Goal: Contribute content: Contribute content

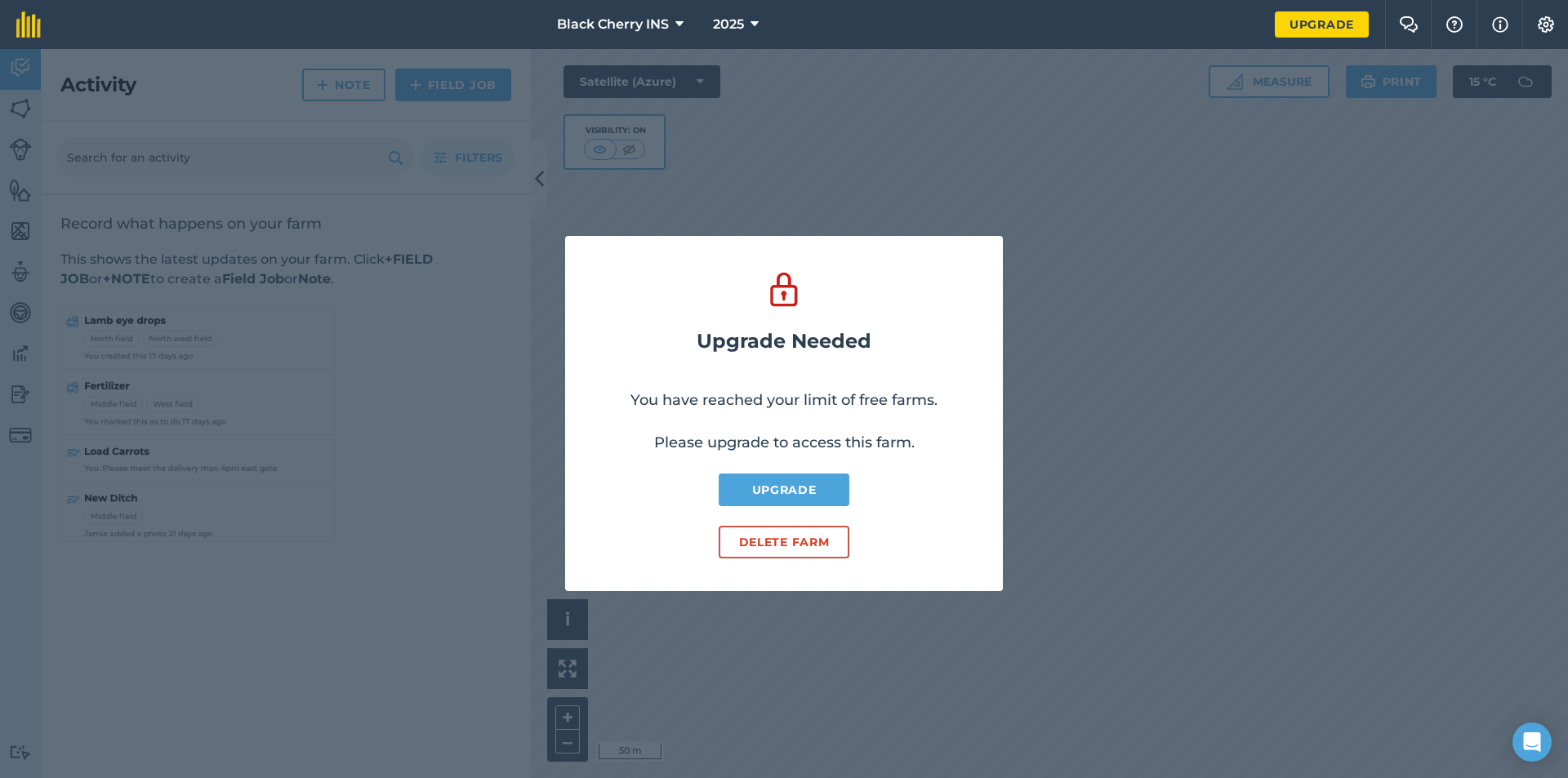
click at [609, 173] on div "Upgrade Needed You have reached your limit of free farms. Please upgrade to acc…" at bounding box center [784, 414] width 1568 height 729
click at [38, 68] on div "Upgrade Needed You have reached your limit of free farms. Please upgrade to acc…" at bounding box center [784, 414] width 1568 height 729
click at [25, 29] on img at bounding box center [28, 24] width 24 height 26
click at [602, 33] on span "Black Cherry INS" at bounding box center [613, 24] width 112 height 19
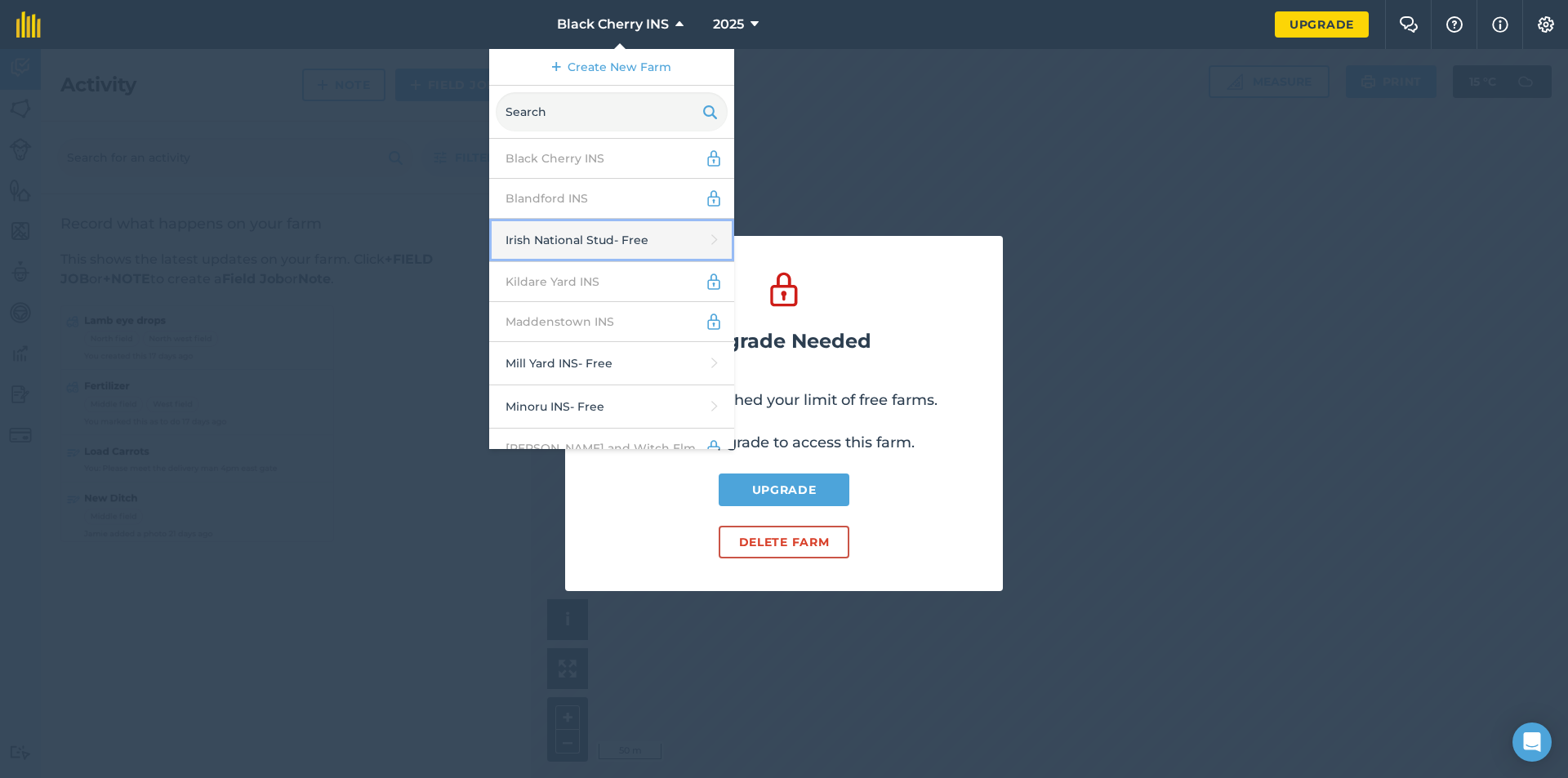
click at [561, 253] on link "Irish National Stud - Free" at bounding box center [612, 241] width 245 height 44
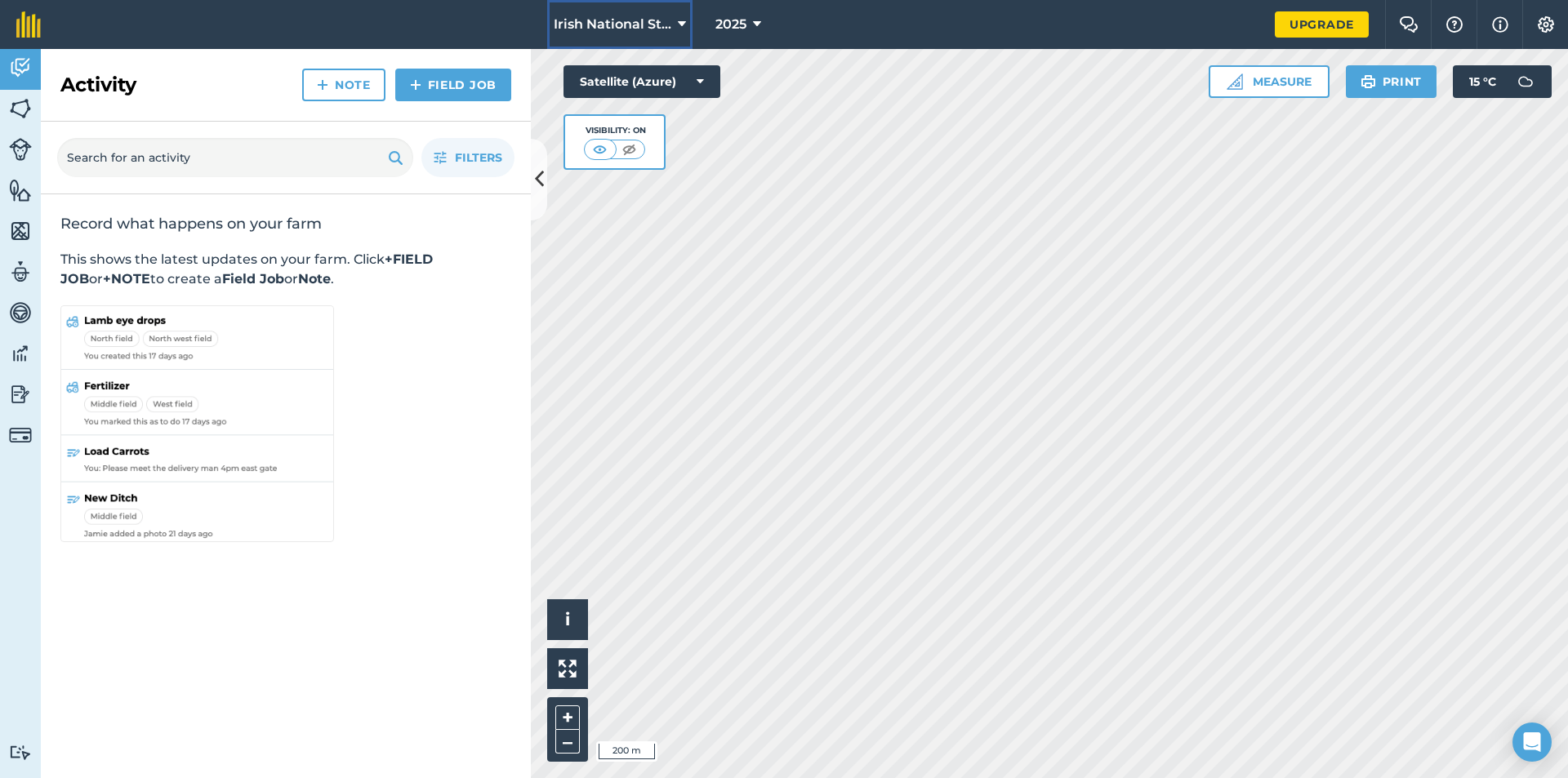
click at [564, 33] on span "Irish National Stud" at bounding box center [612, 24] width 118 height 19
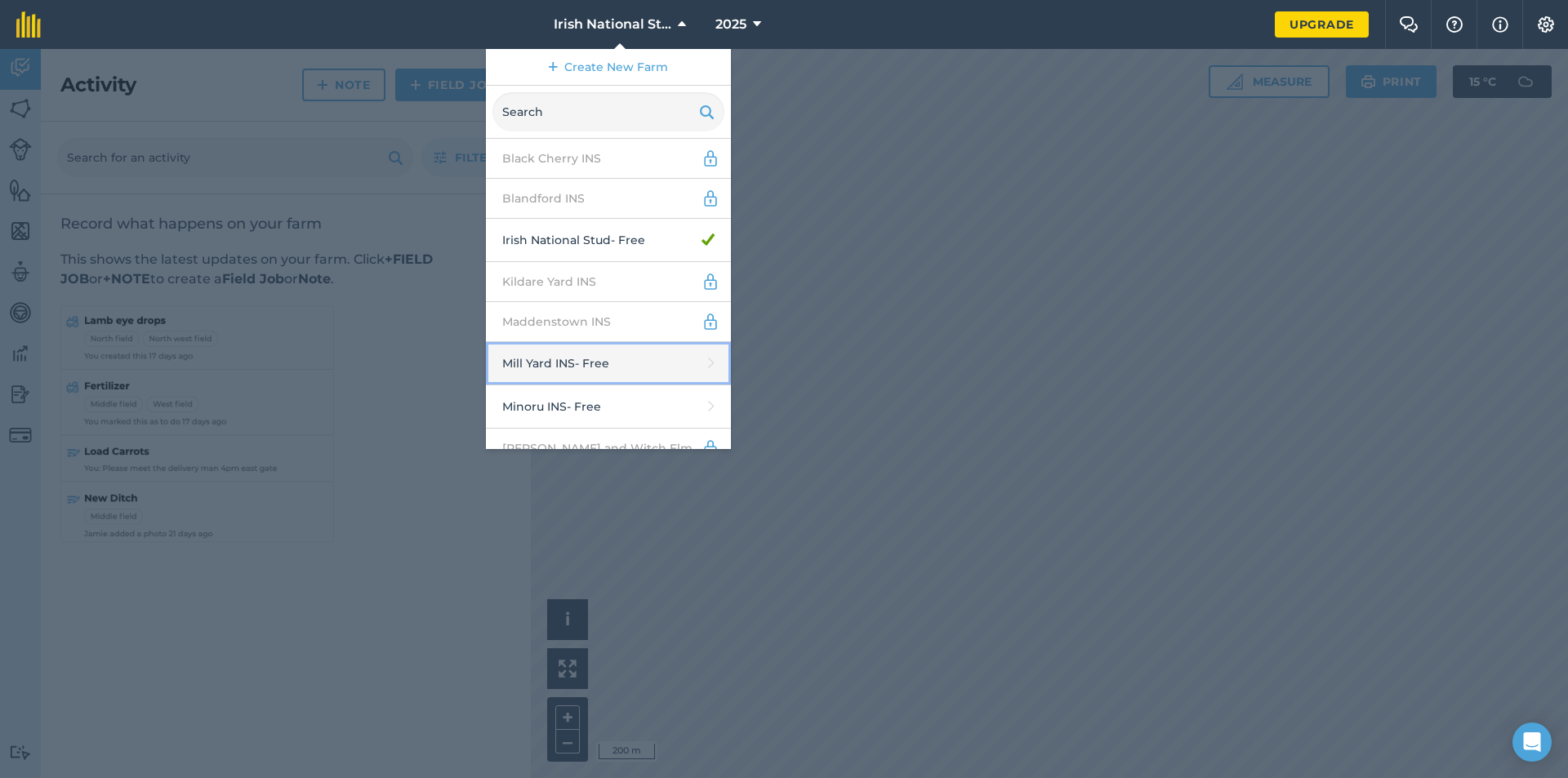
click at [572, 369] on link "Mill Yard INS - Free" at bounding box center [608, 364] width 245 height 44
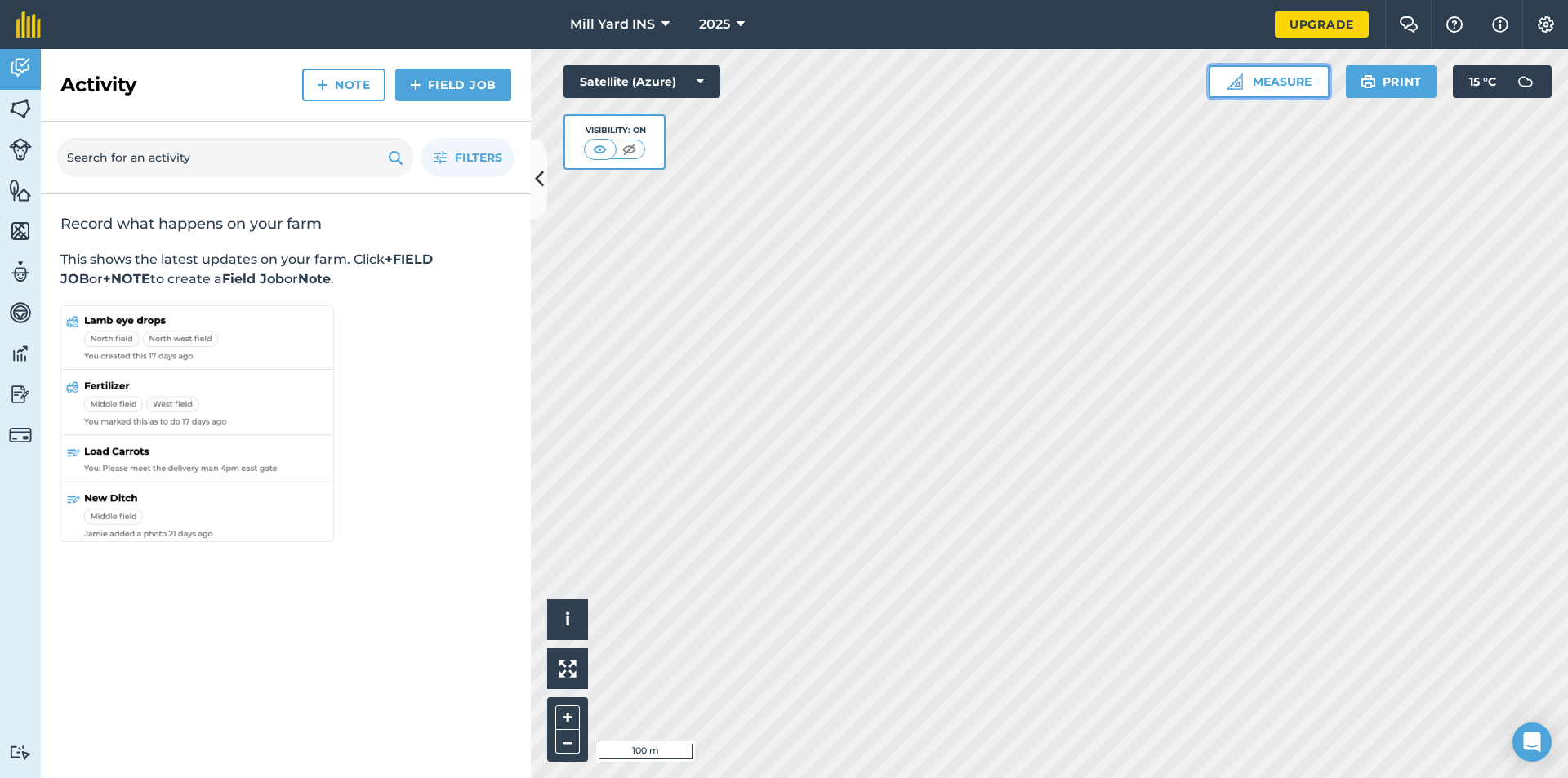
click at [1287, 84] on button "Measure" at bounding box center [1269, 81] width 120 height 33
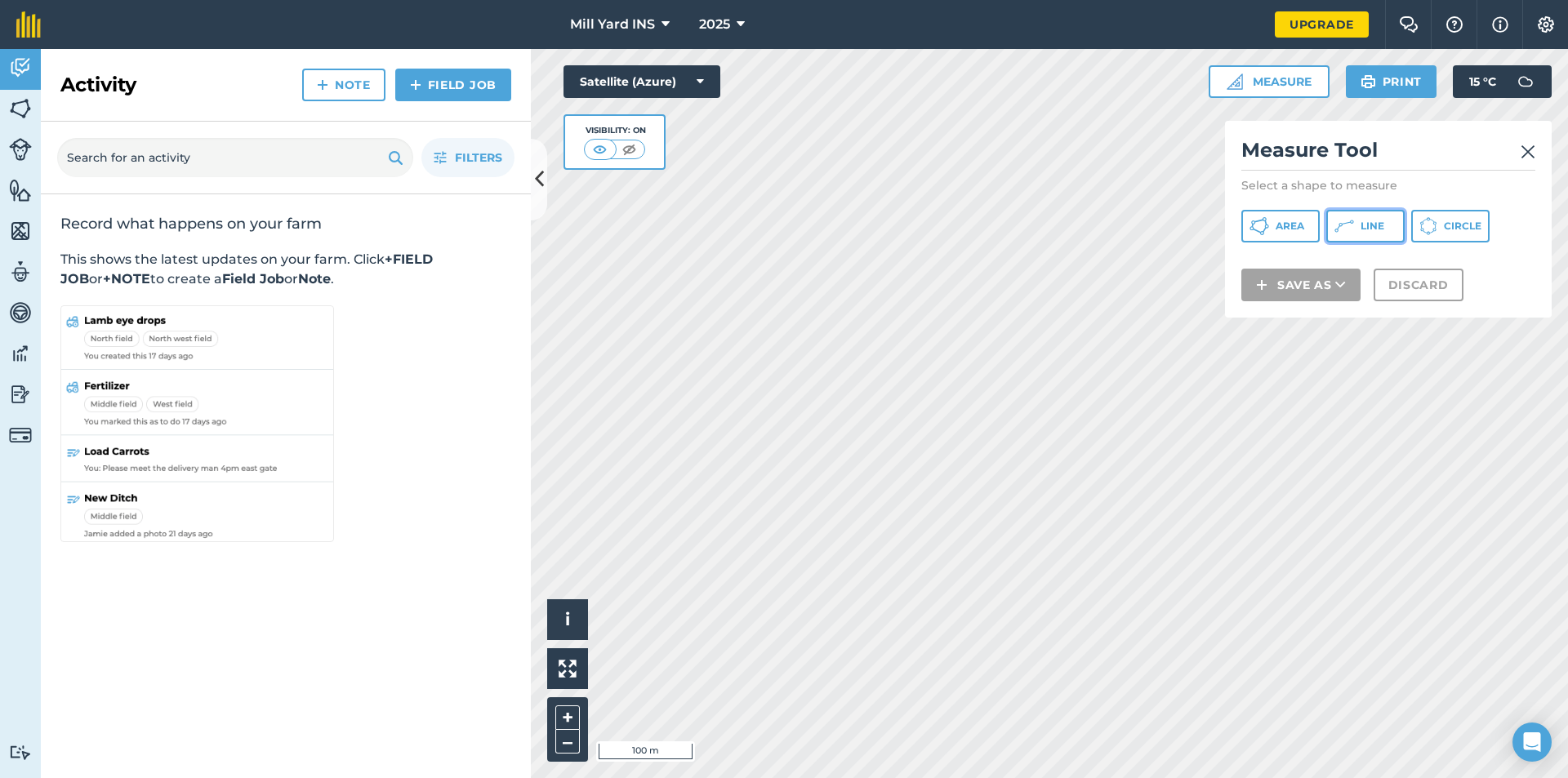
click at [1339, 218] on icon at bounding box center [1344, 226] width 19 height 19
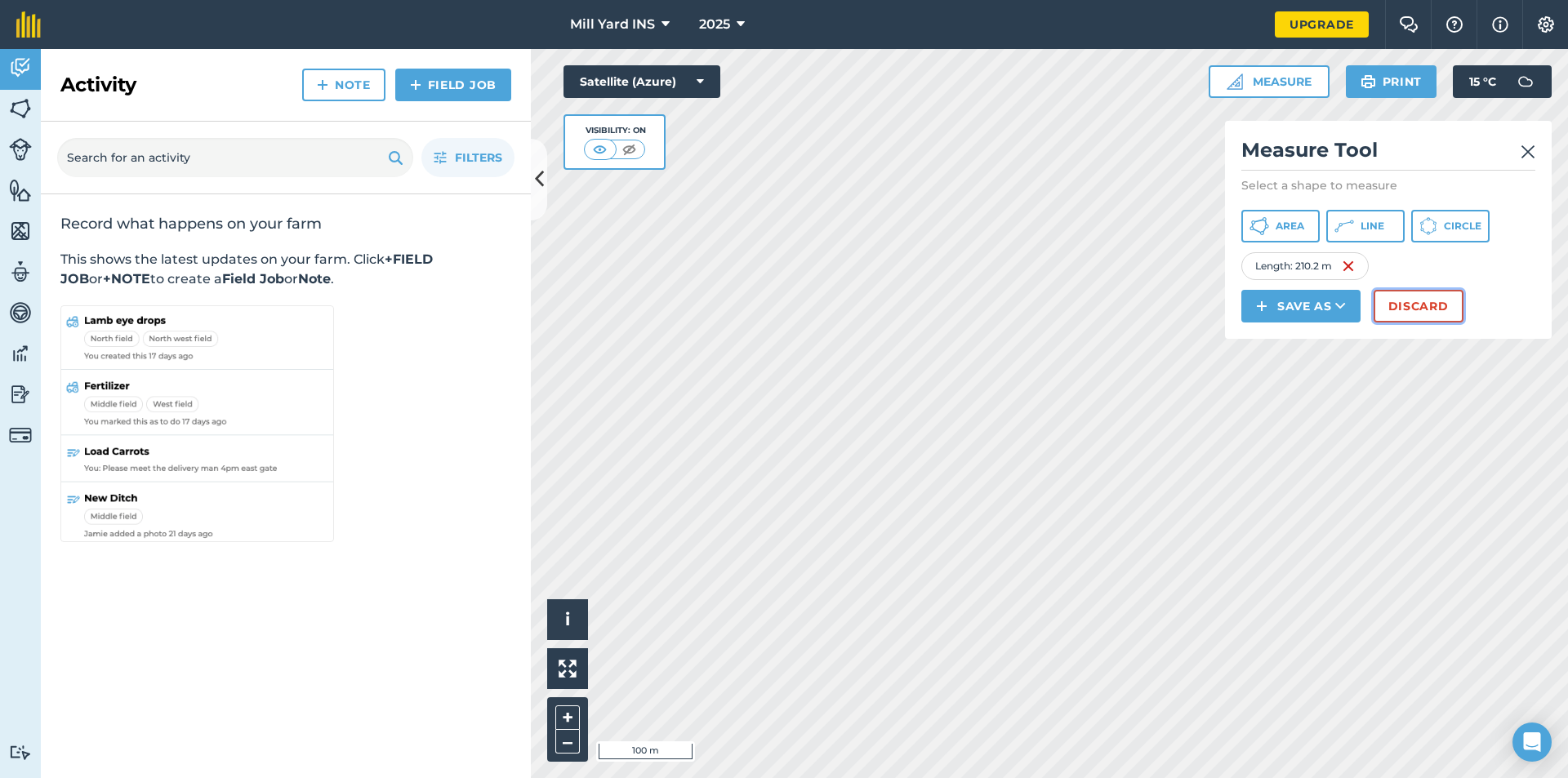
click at [1423, 299] on button "Discard" at bounding box center [1418, 306] width 90 height 33
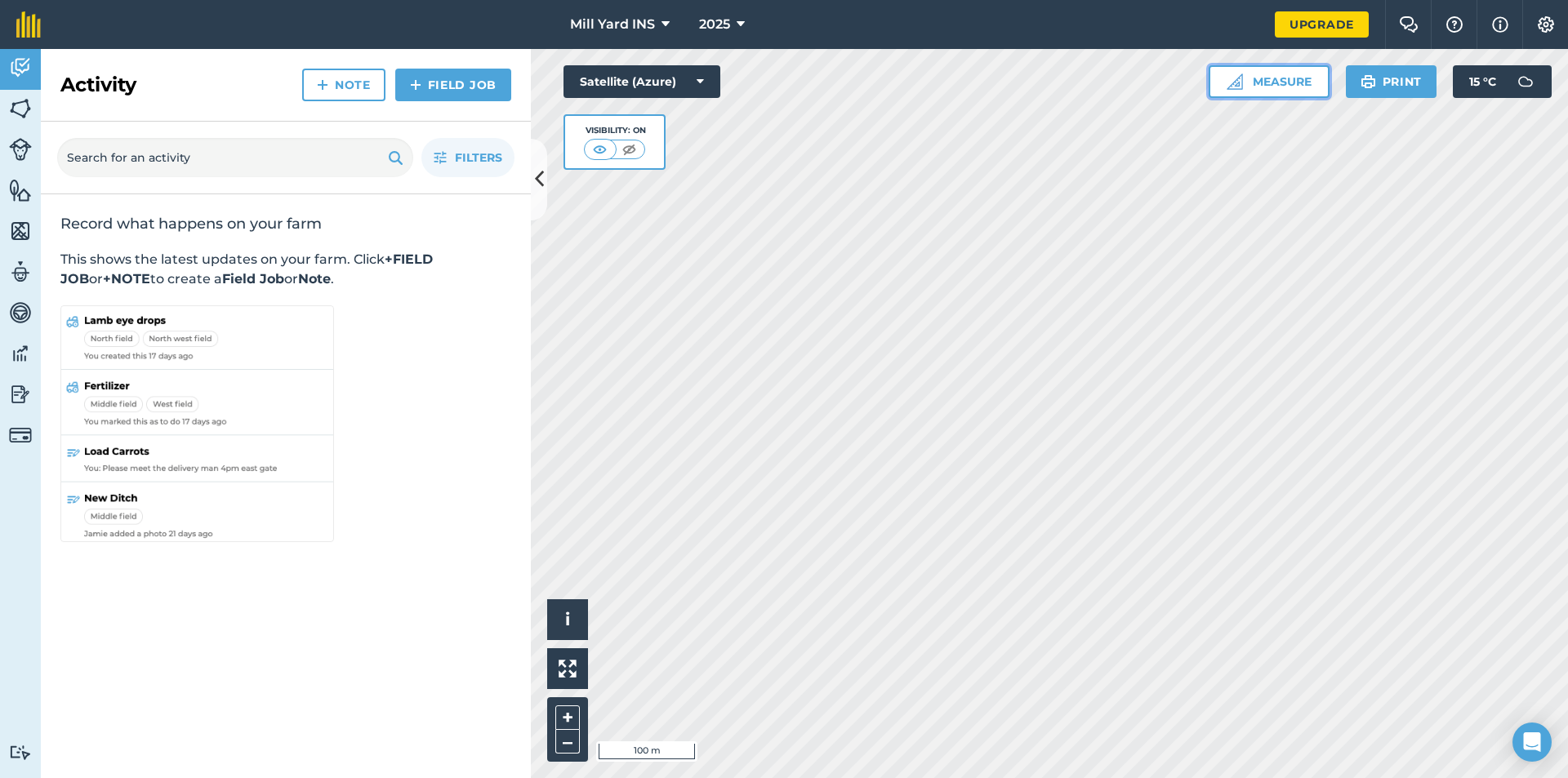
click at [1245, 84] on button "Measure" at bounding box center [1269, 81] width 120 height 33
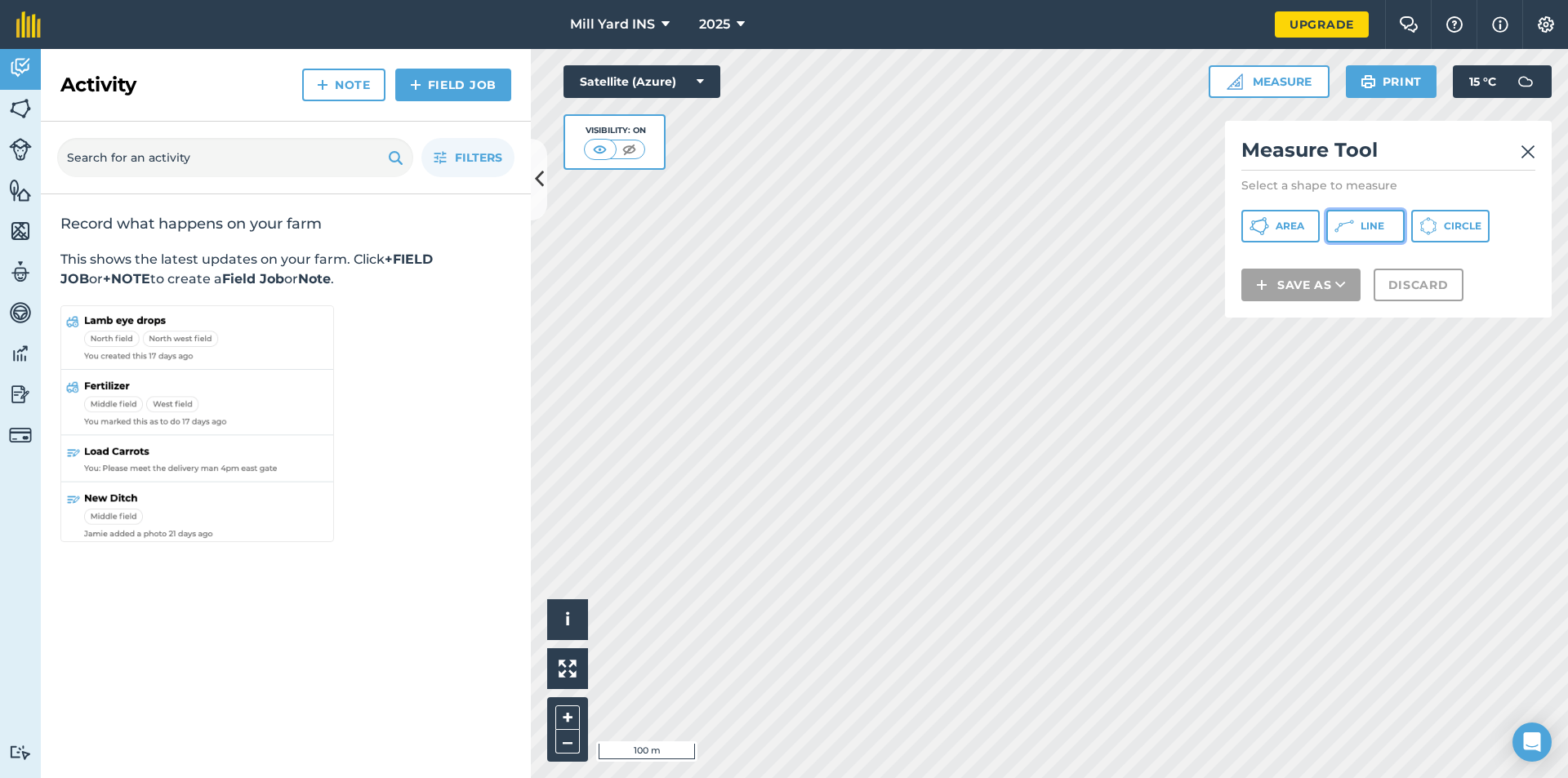
click at [1350, 232] on icon at bounding box center [1344, 226] width 19 height 19
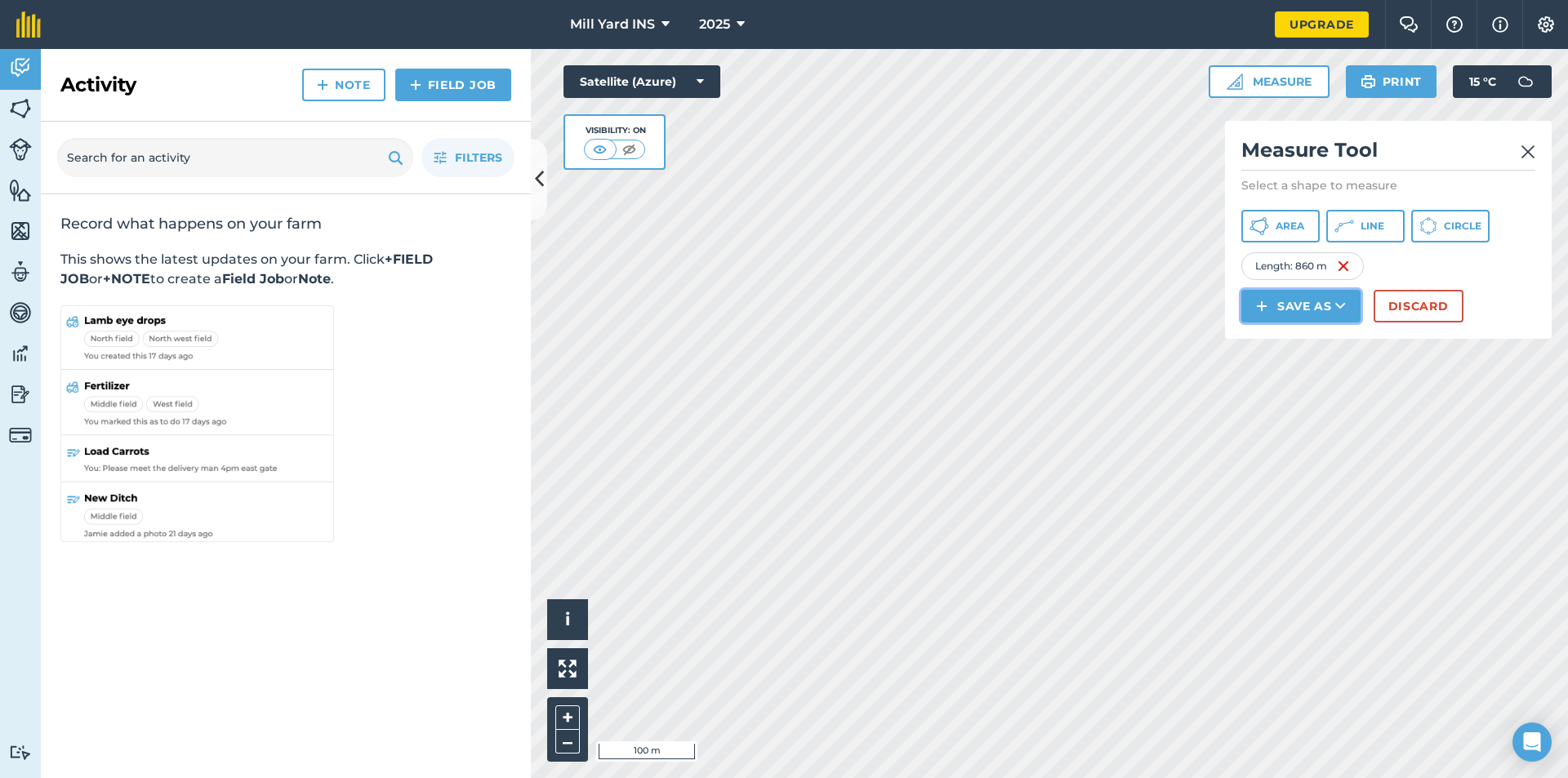
click at [1298, 311] on button "Save as" at bounding box center [1301, 306] width 120 height 33
click at [1290, 377] on link "Feature" at bounding box center [1301, 379] width 115 height 36
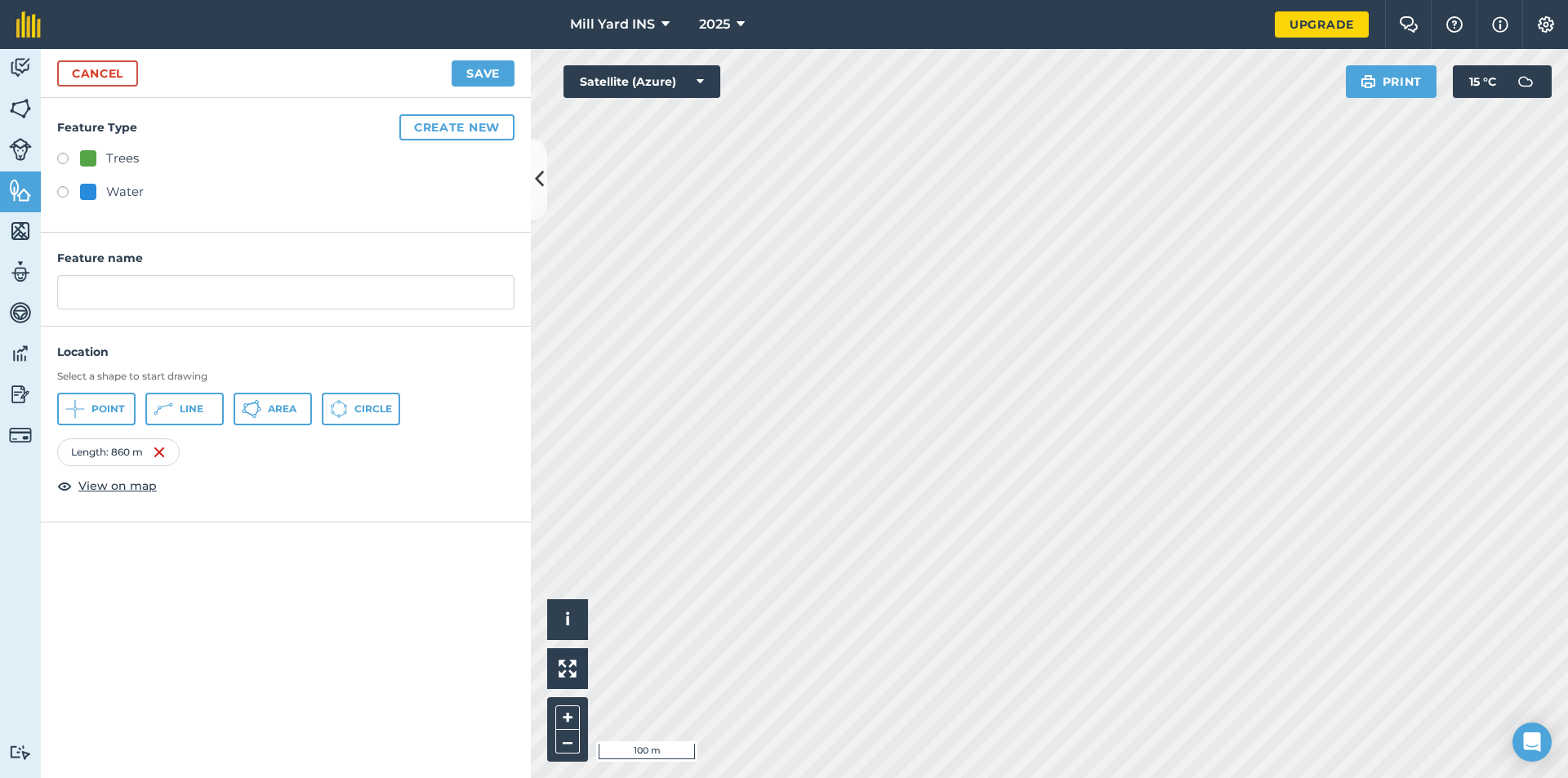
click at [62, 157] on label at bounding box center [68, 161] width 23 height 17
radio input "true"
drag, startPoint x: 153, startPoint y: 295, endPoint x: 0, endPoint y: 282, distance: 153.6
click at [0, 282] on div "Activity Fields Livestock Features Maps Team Vehicles Data Reporting Billing Tu…" at bounding box center [784, 414] width 1568 height 729
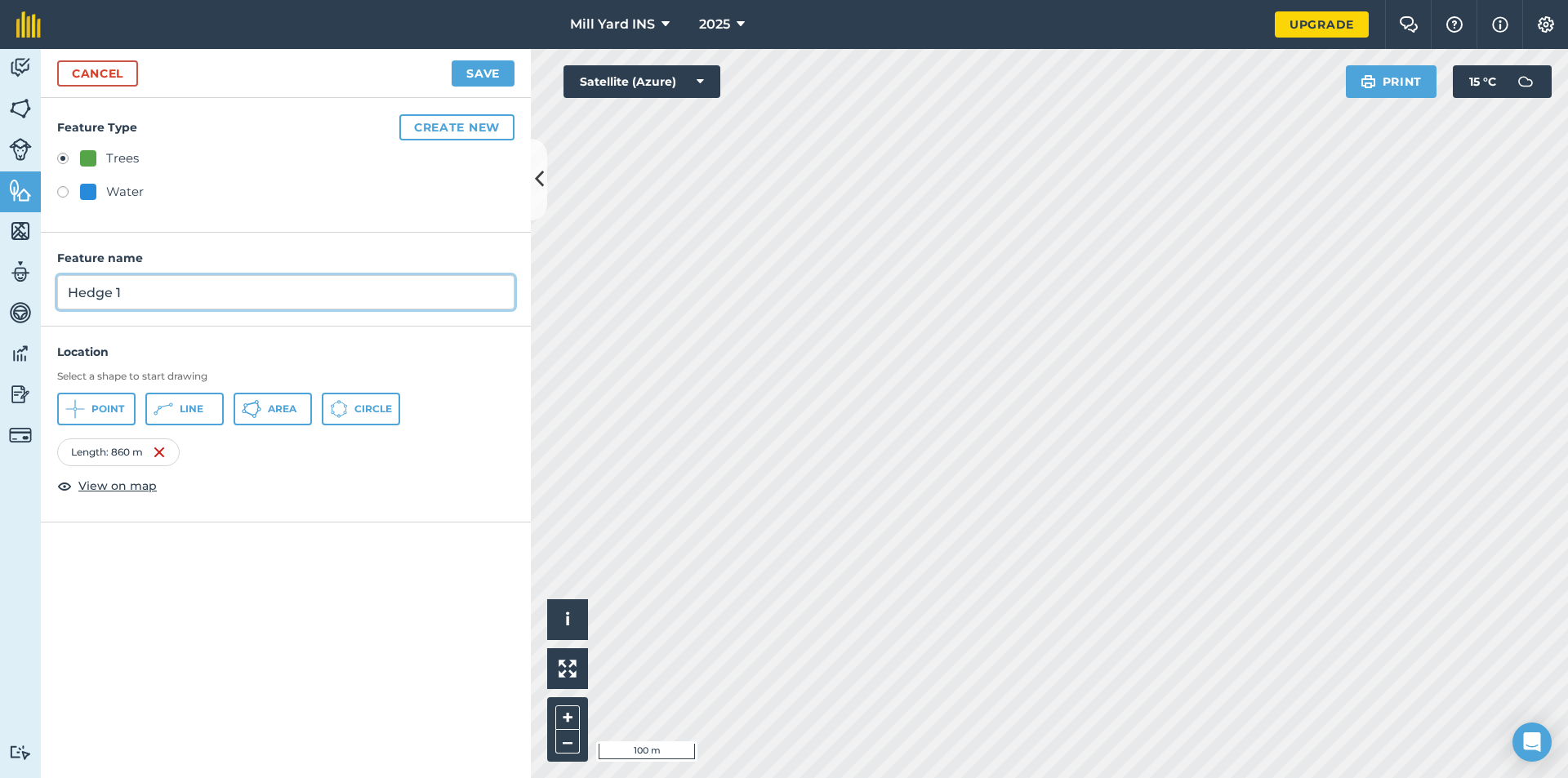
drag, startPoint x: 112, startPoint y: 293, endPoint x: 28, endPoint y: 294, distance: 84.0
click at [28, 294] on div "Activity Fields Livestock Features Maps Team Vehicles Data Reporting Billing Tu…" at bounding box center [784, 414] width 1568 height 729
type input "Verge 1"
click at [469, 75] on button "Save" at bounding box center [483, 73] width 63 height 26
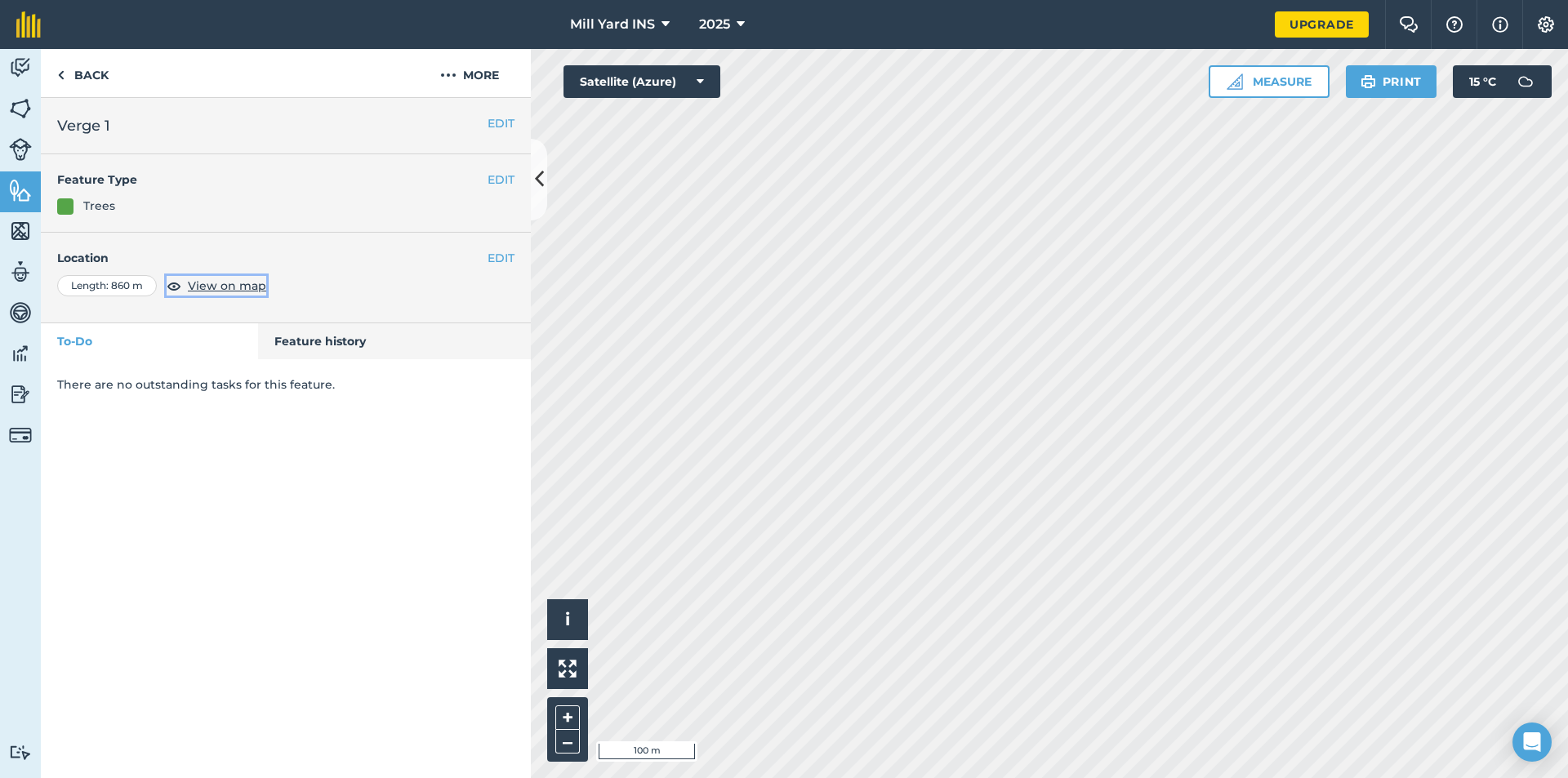
click at [220, 286] on span "View on map" at bounding box center [228, 285] width 79 height 18
click at [1231, 75] on img at bounding box center [1235, 82] width 17 height 17
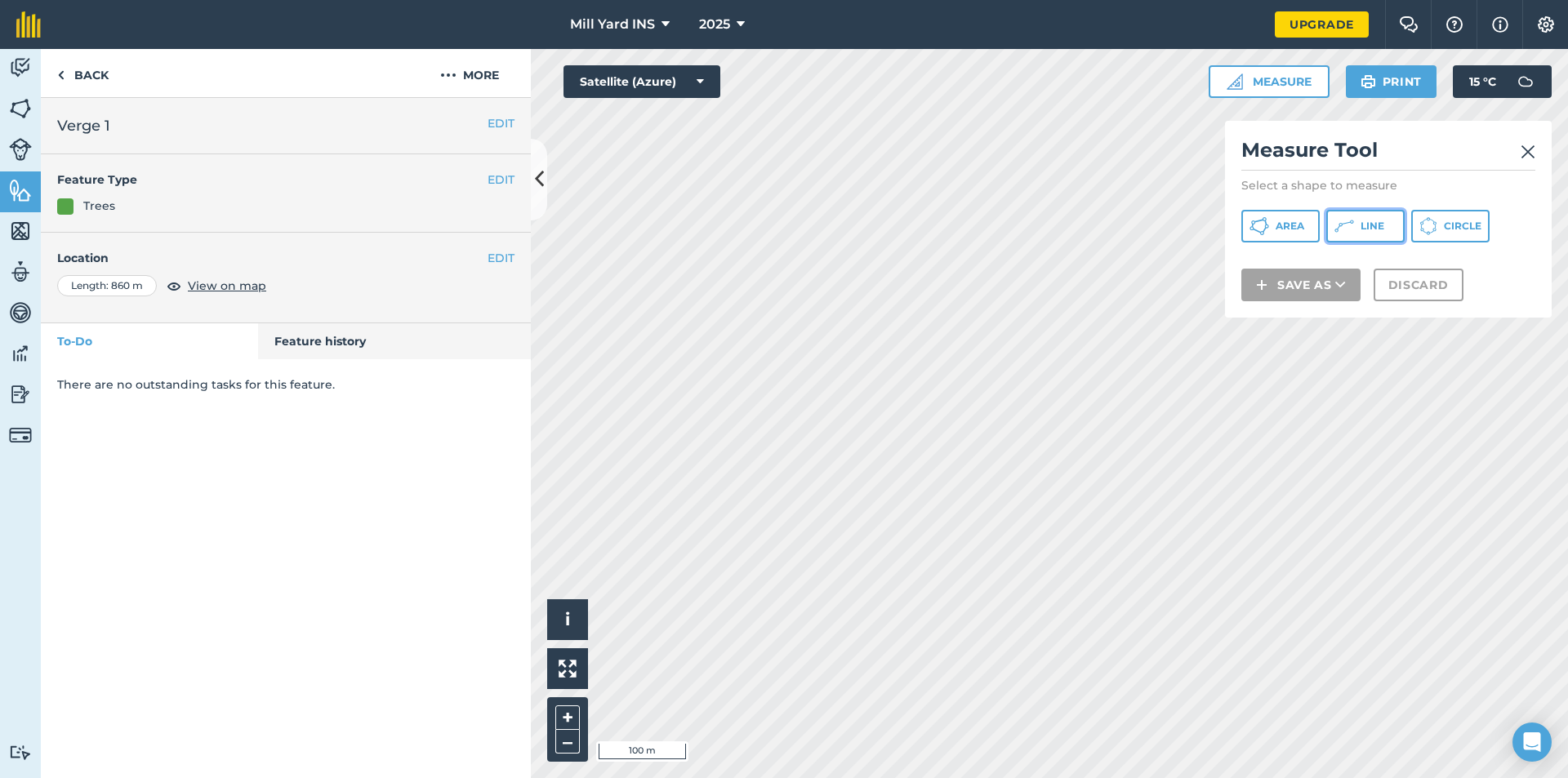
click at [1358, 217] on button "Line" at bounding box center [1366, 226] width 79 height 33
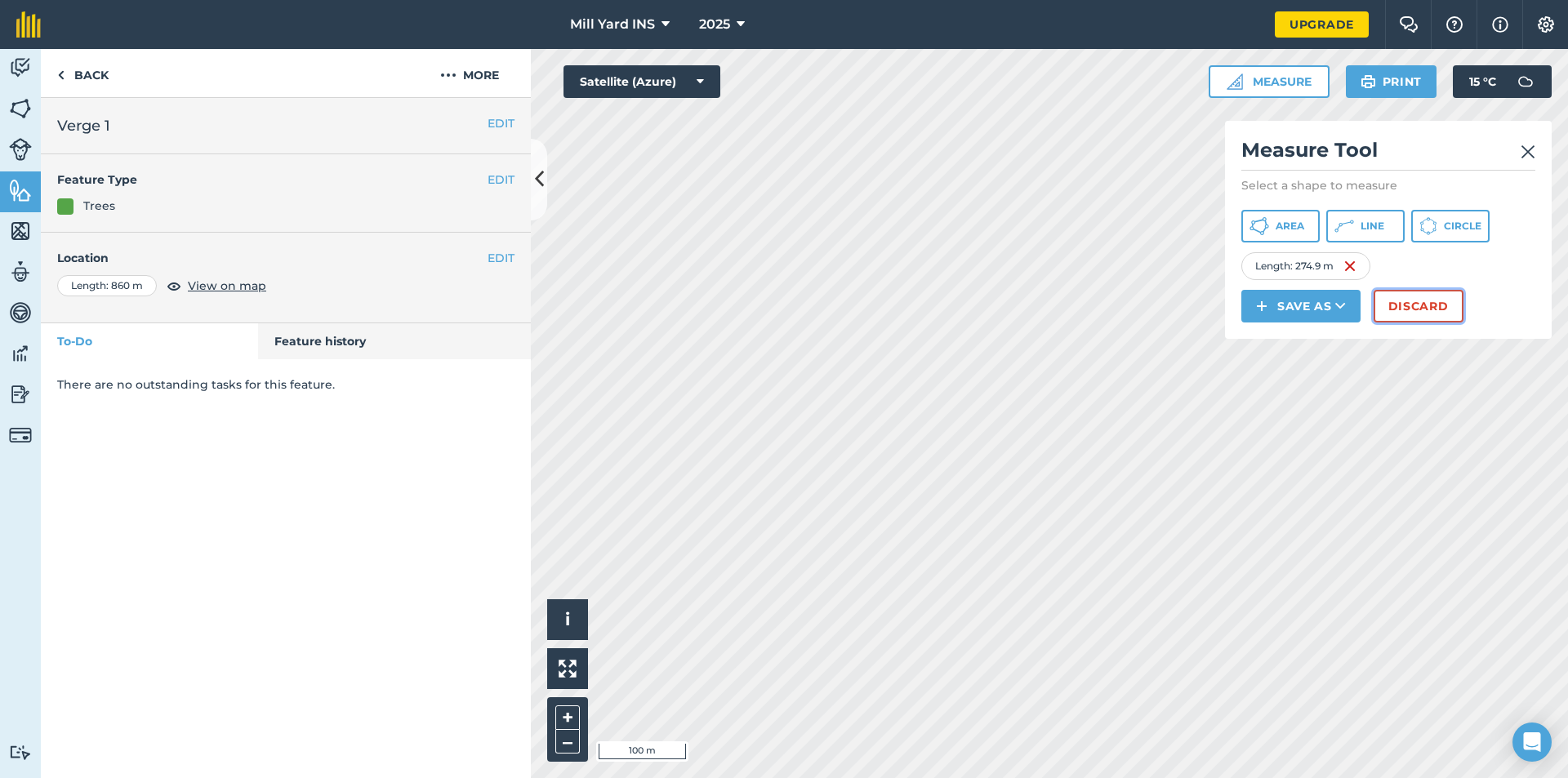
click at [1406, 320] on button "Discard" at bounding box center [1418, 306] width 90 height 33
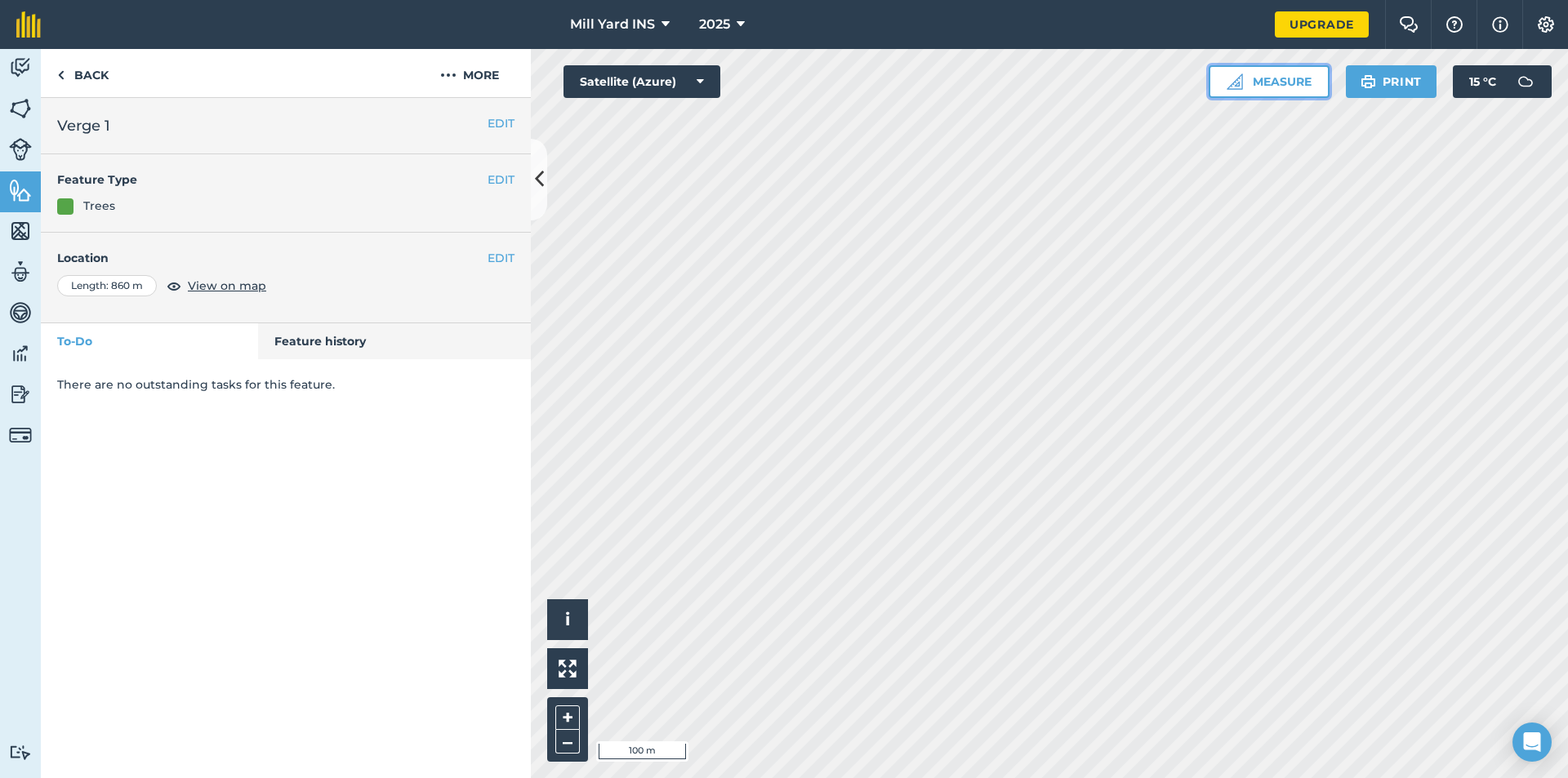
click at [1284, 82] on button "Measure" at bounding box center [1269, 81] width 120 height 33
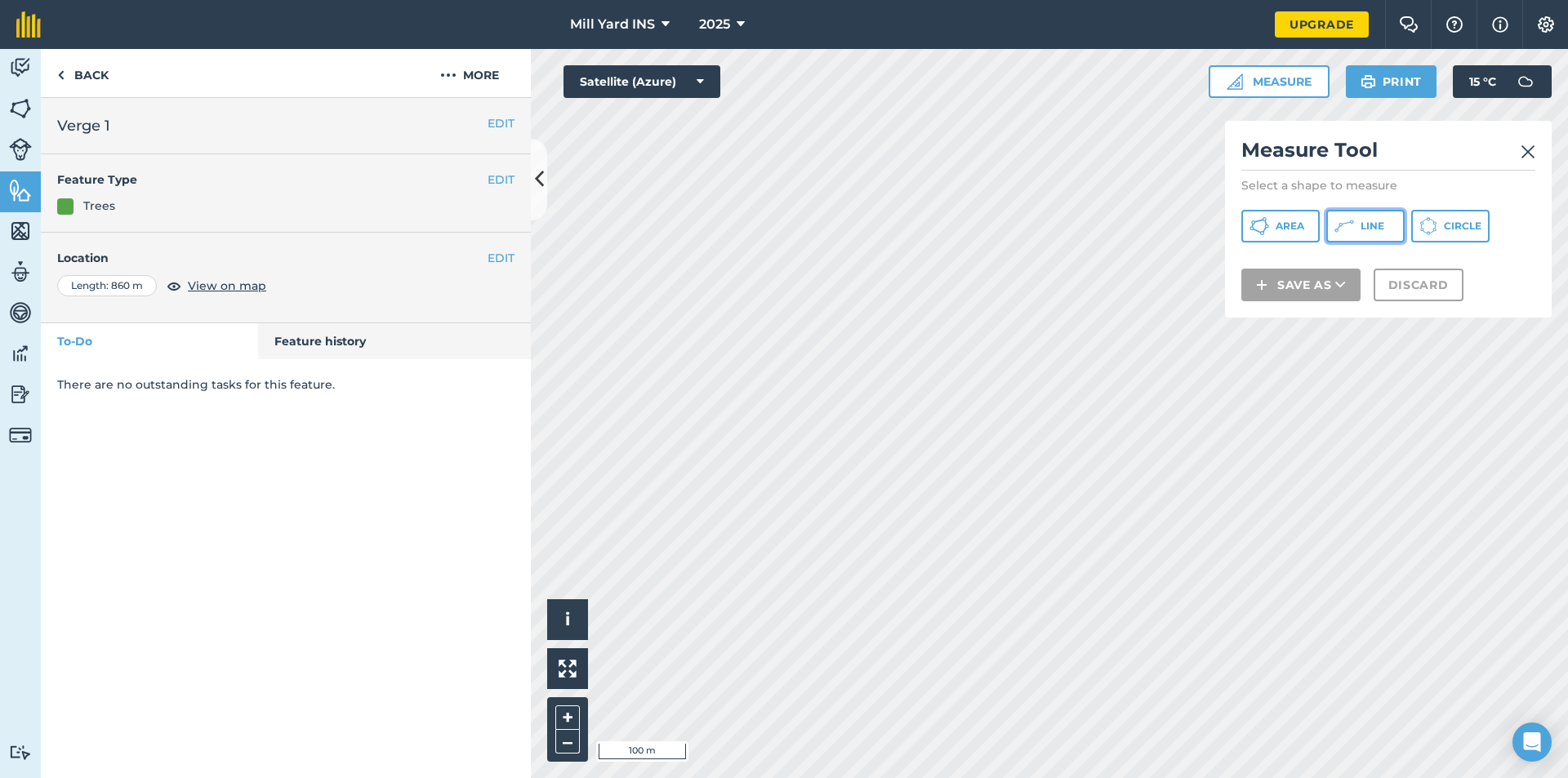
click at [1374, 228] on span "Line" at bounding box center [1372, 227] width 23 height 13
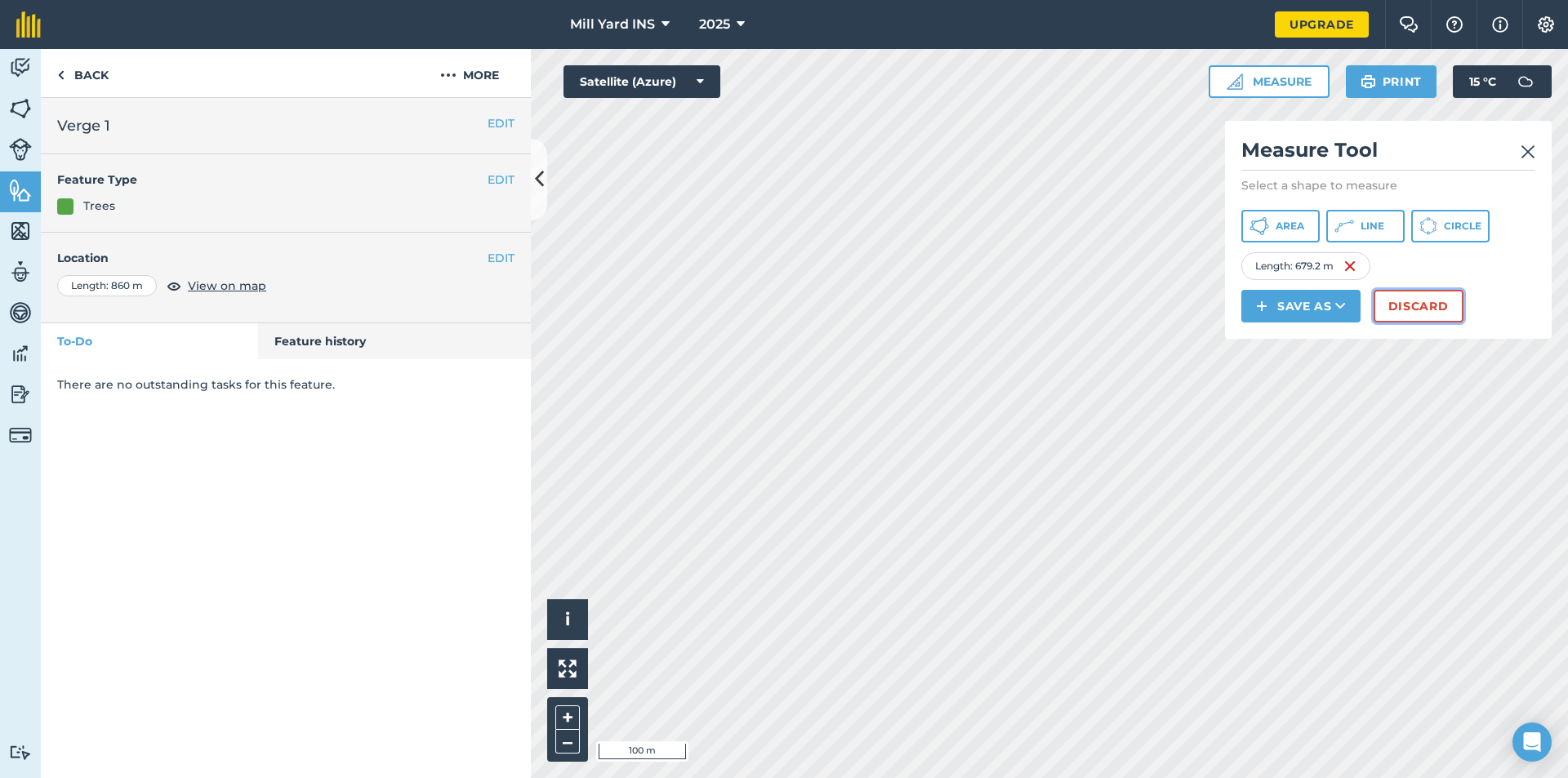
click at [1445, 305] on button "Discard" at bounding box center [1418, 306] width 90 height 33
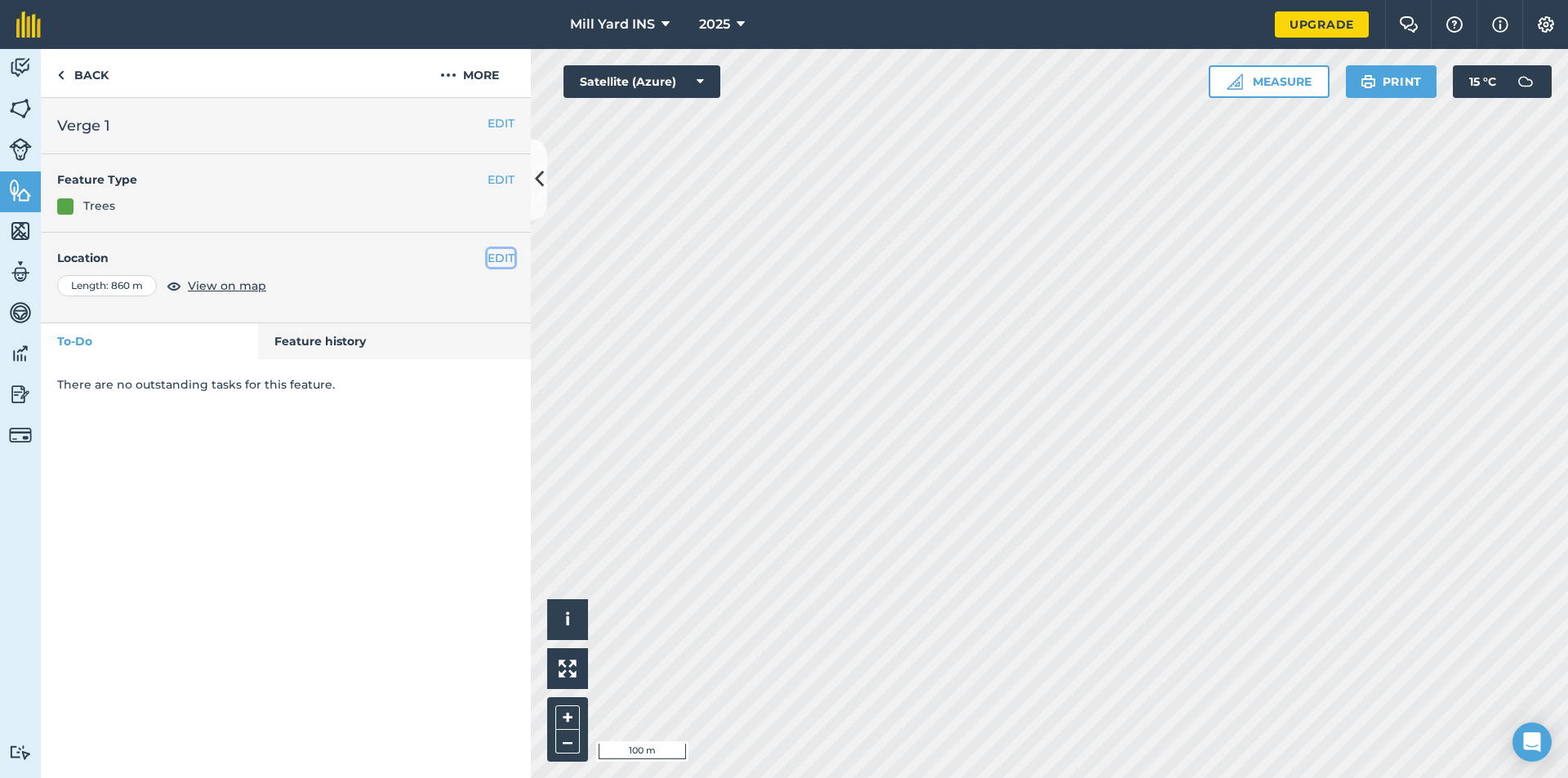
click at [510, 259] on button "EDIT" at bounding box center [501, 258] width 27 height 18
